Goal: Find specific page/section: Find specific page/section

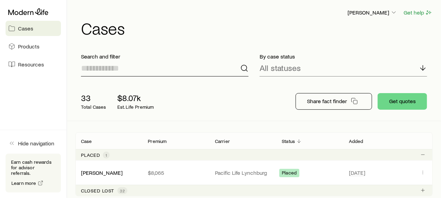
click at [108, 67] on input at bounding box center [165, 68] width 168 height 17
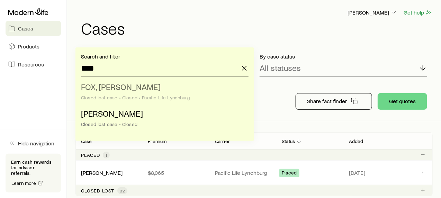
click at [115, 87] on span "FOX, [PERSON_NAME]" at bounding box center [121, 87] width 80 height 10
type input "**********"
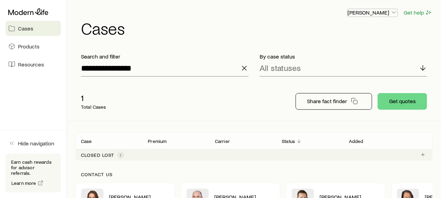
click at [376, 14] on p "[PERSON_NAME]" at bounding box center [373, 12] width 50 height 7
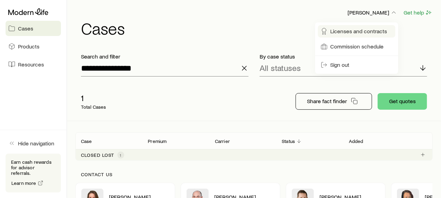
click at [378, 29] on span "Licenses and contracts" at bounding box center [359, 31] width 57 height 7
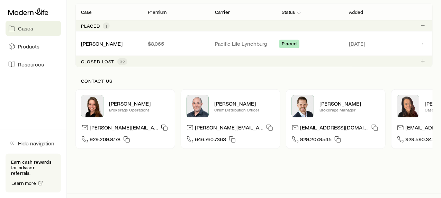
scroll to position [139, 0]
